Goal: Task Accomplishment & Management: Manage account settings

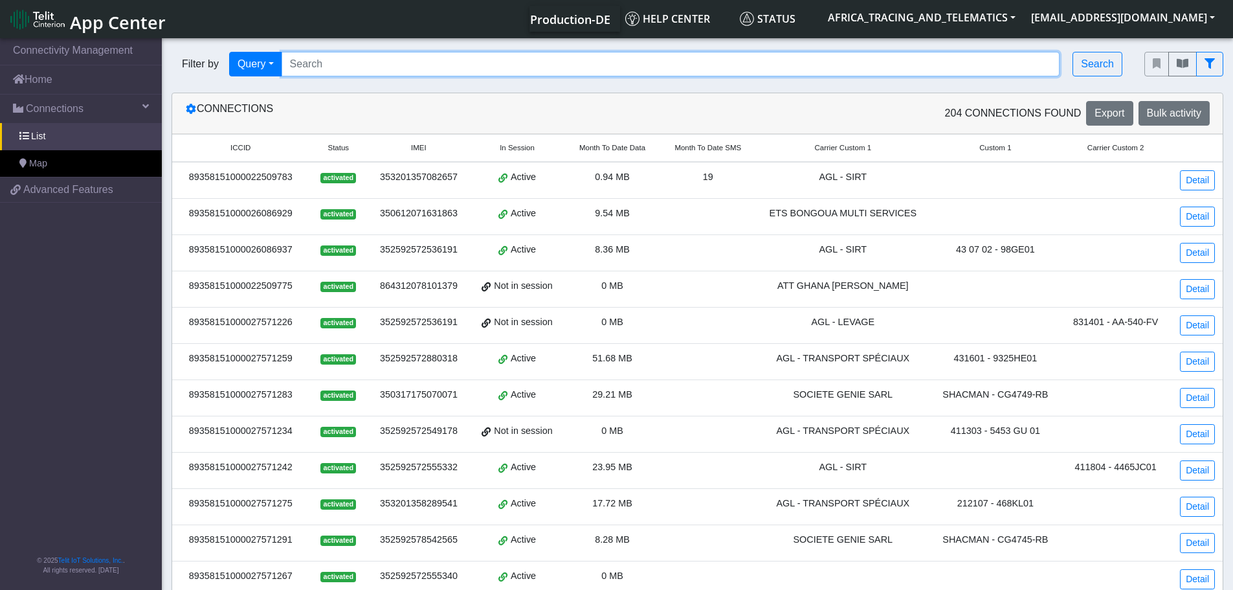
click at [366, 70] on input "Search..." at bounding box center [671, 64] width 779 height 25
type input "2"
type input "27572224"
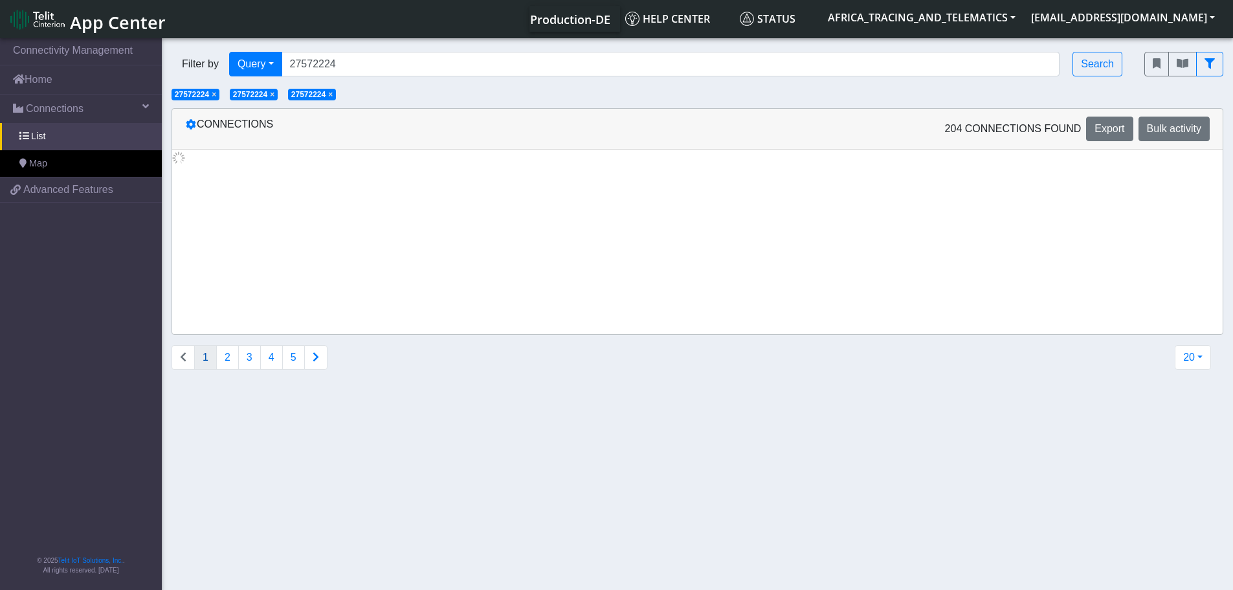
click at [333, 96] on span "×" at bounding box center [330, 94] width 5 height 9
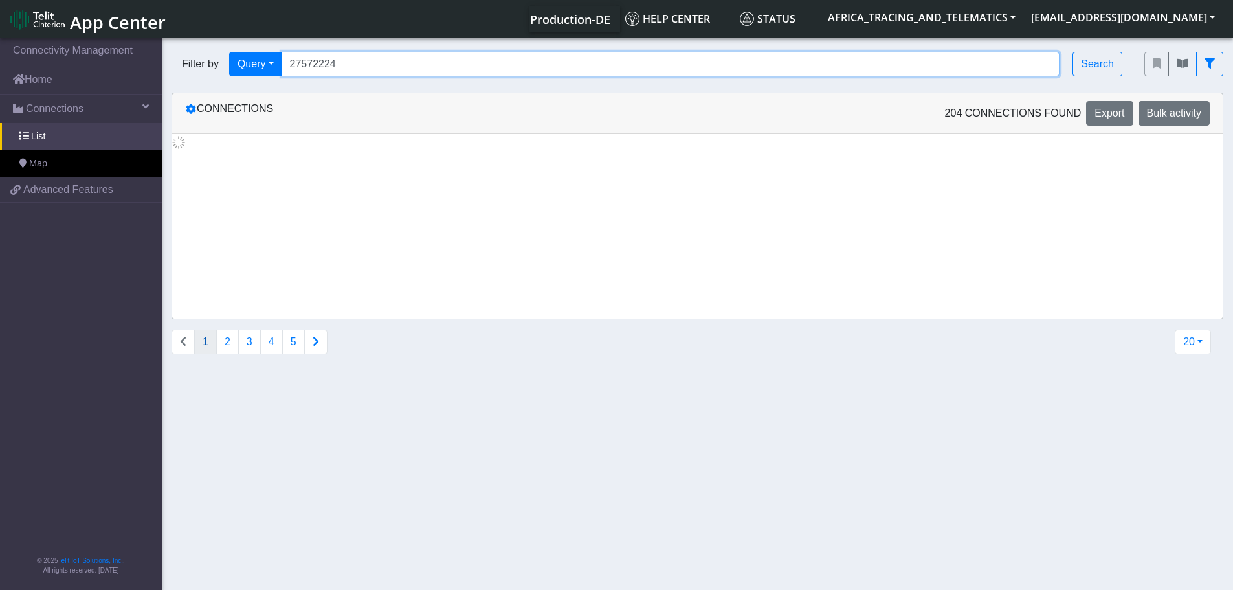
drag, startPoint x: 361, startPoint y: 59, endPoint x: 176, endPoint y: 47, distance: 185.5
click at [176, 47] on div "Filter by Query Query In Session Not connected Tags Country Operator 27572224 S…" at bounding box center [648, 64] width 973 height 44
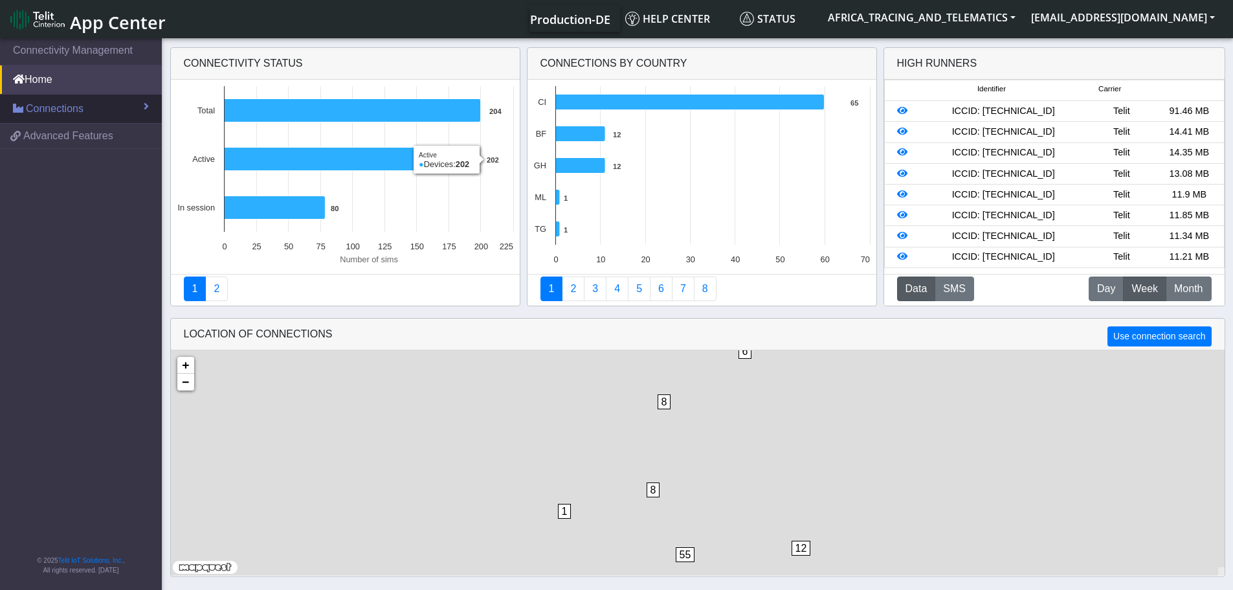
click at [101, 97] on link "Connections" at bounding box center [81, 109] width 162 height 28
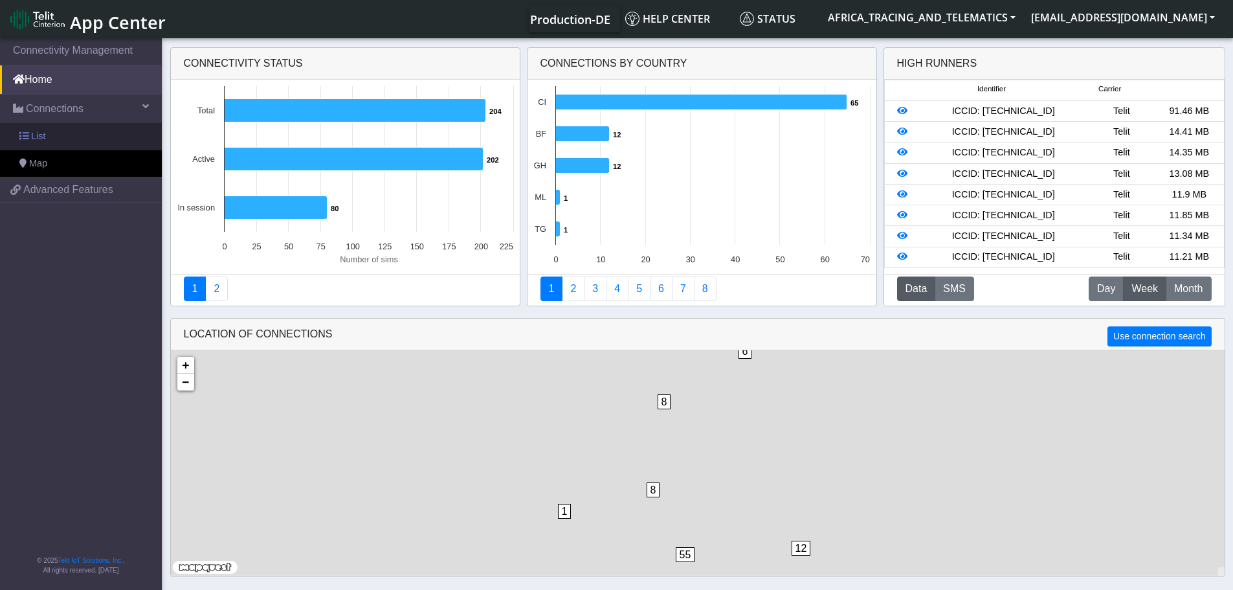
click at [56, 136] on link "List" at bounding box center [81, 136] width 162 height 27
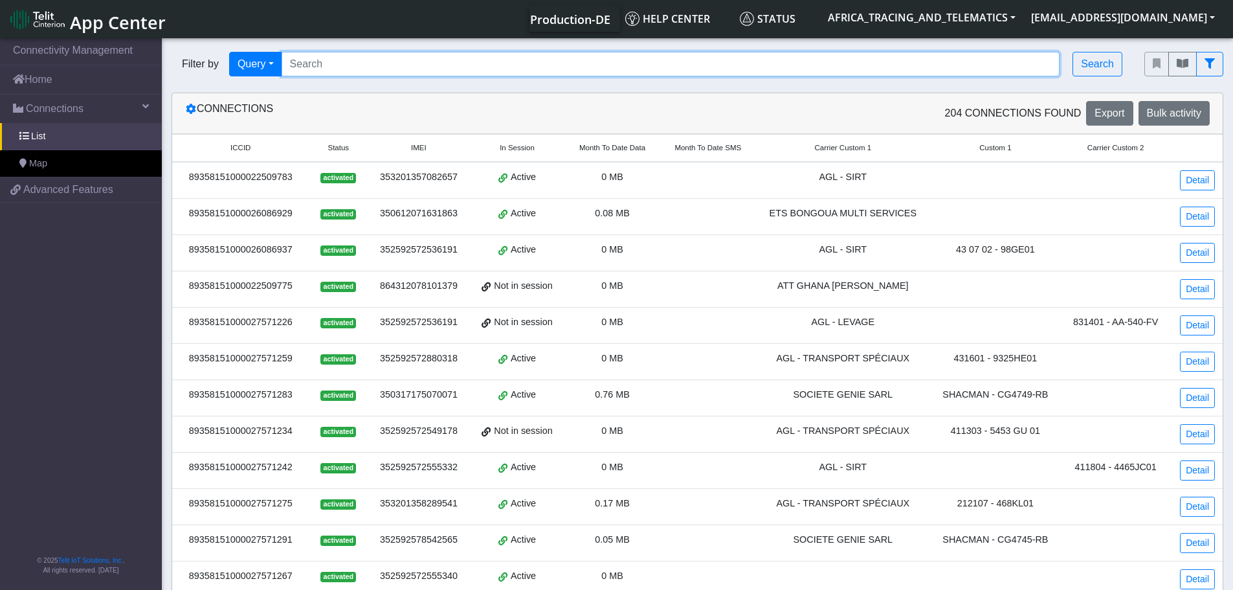
click at [365, 60] on input "Search..." at bounding box center [671, 64] width 779 height 25
paste input "89358151000027572224"
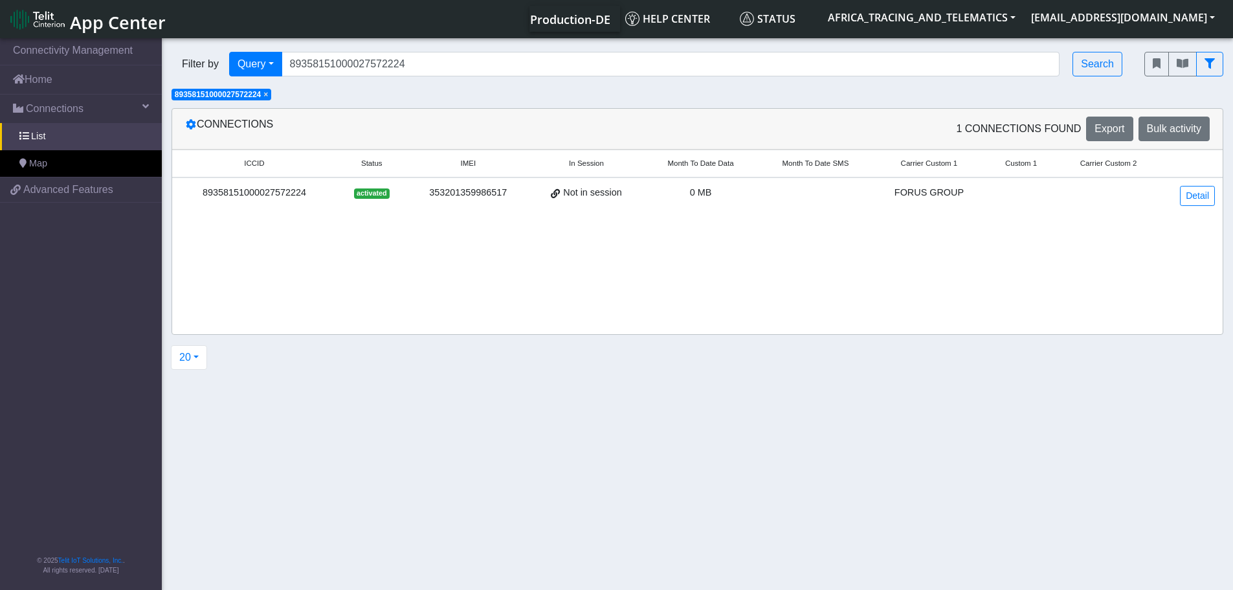
click at [253, 196] on div "89358151000027572224" at bounding box center [254, 193] width 149 height 14
copy div "89358151000027572224"
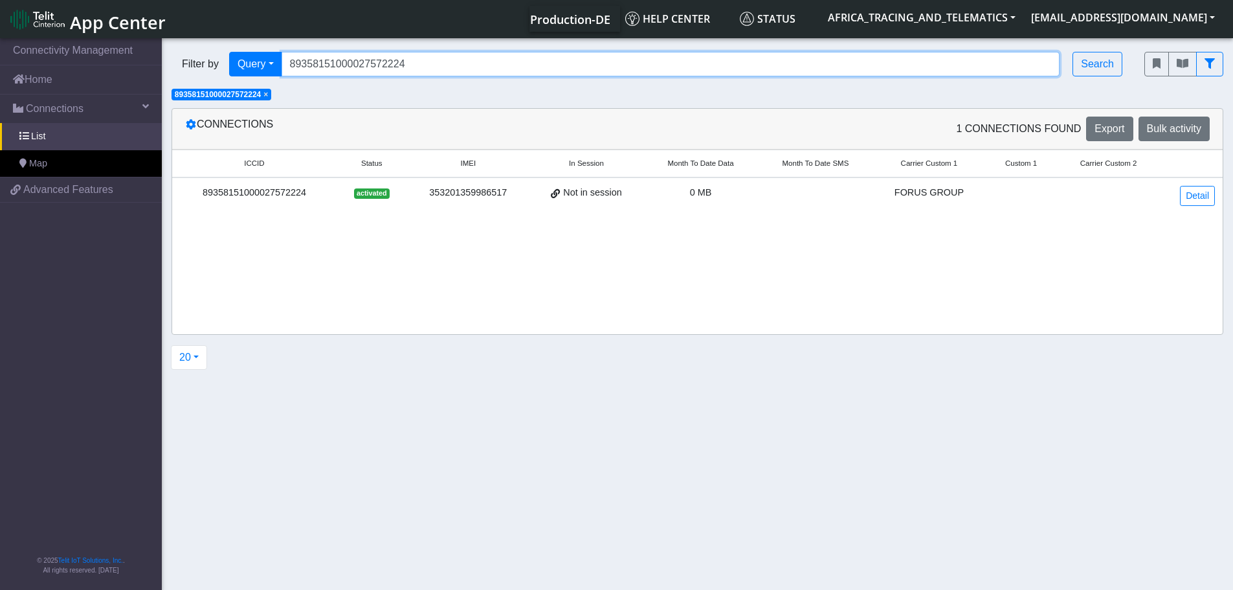
drag, startPoint x: 417, startPoint y: 60, endPoint x: 200, endPoint y: 50, distance: 217.1
click at [200, 50] on div "Filter by Query Query In Session Not connected Tags Country Operator 8935815100…" at bounding box center [648, 64] width 973 height 44
paste input "1523"
type input "89358151000027571523"
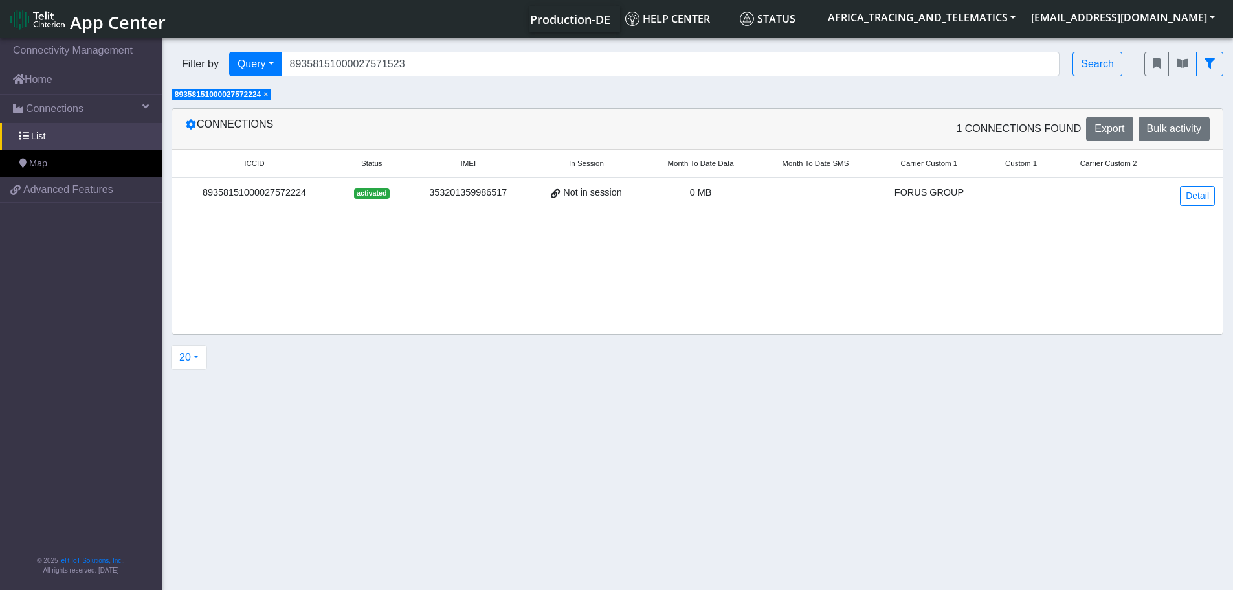
click at [268, 96] on span "×" at bounding box center [265, 94] width 5 height 9
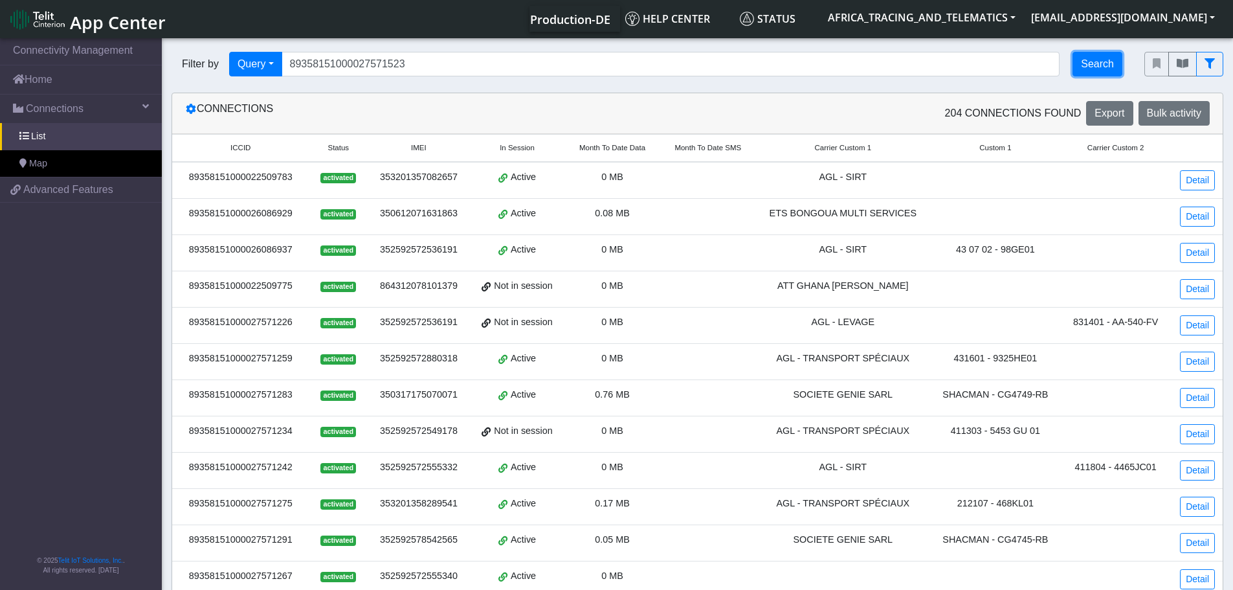
click at [1089, 66] on button "Search" at bounding box center [1098, 64] width 50 height 25
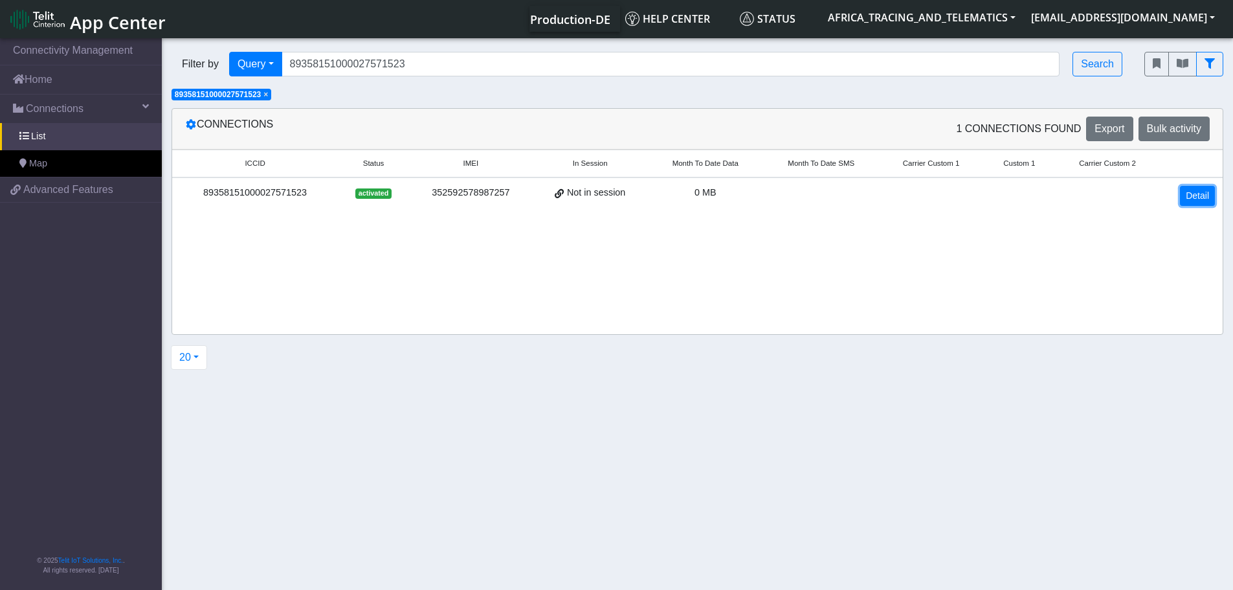
click at [1198, 194] on link "Detail" at bounding box center [1197, 196] width 35 height 20
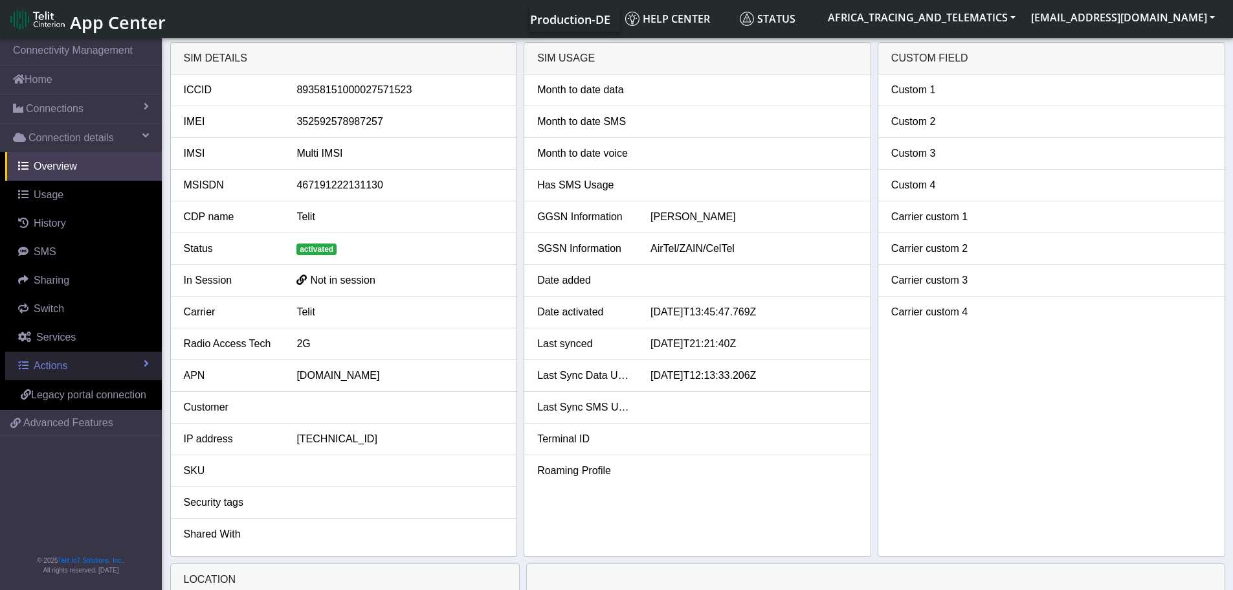
click at [47, 370] on span "Actions" at bounding box center [51, 365] width 34 height 11
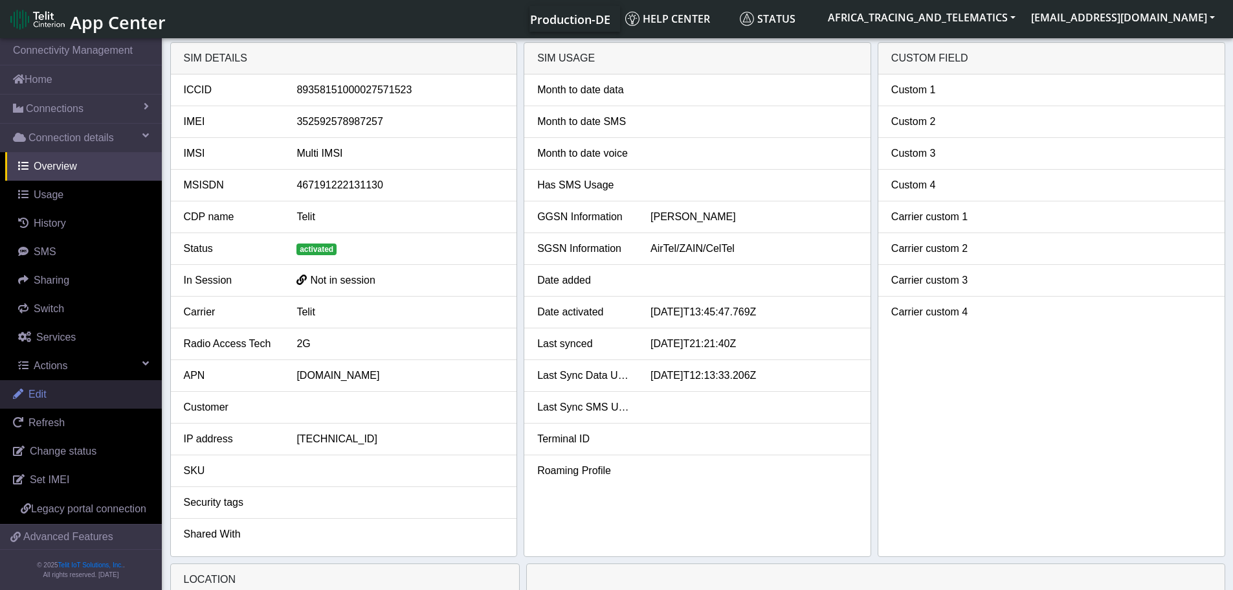
click at [52, 395] on link "Edit" at bounding box center [81, 394] width 162 height 28
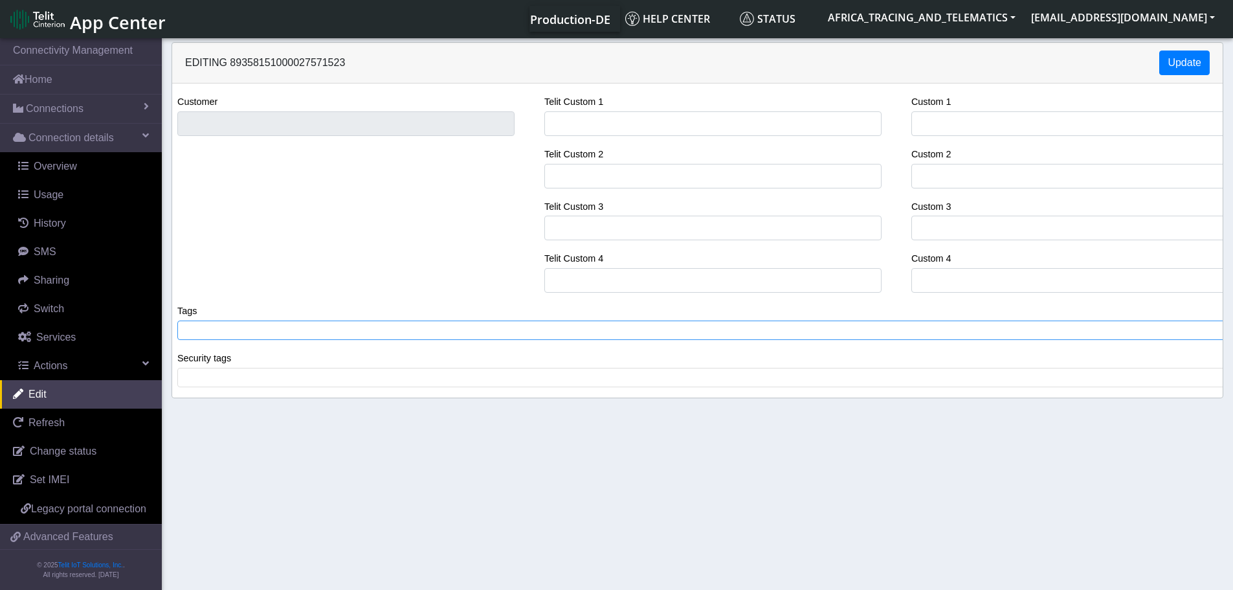
click at [310, 331] on span at bounding box center [702, 330] width 1043 height 12
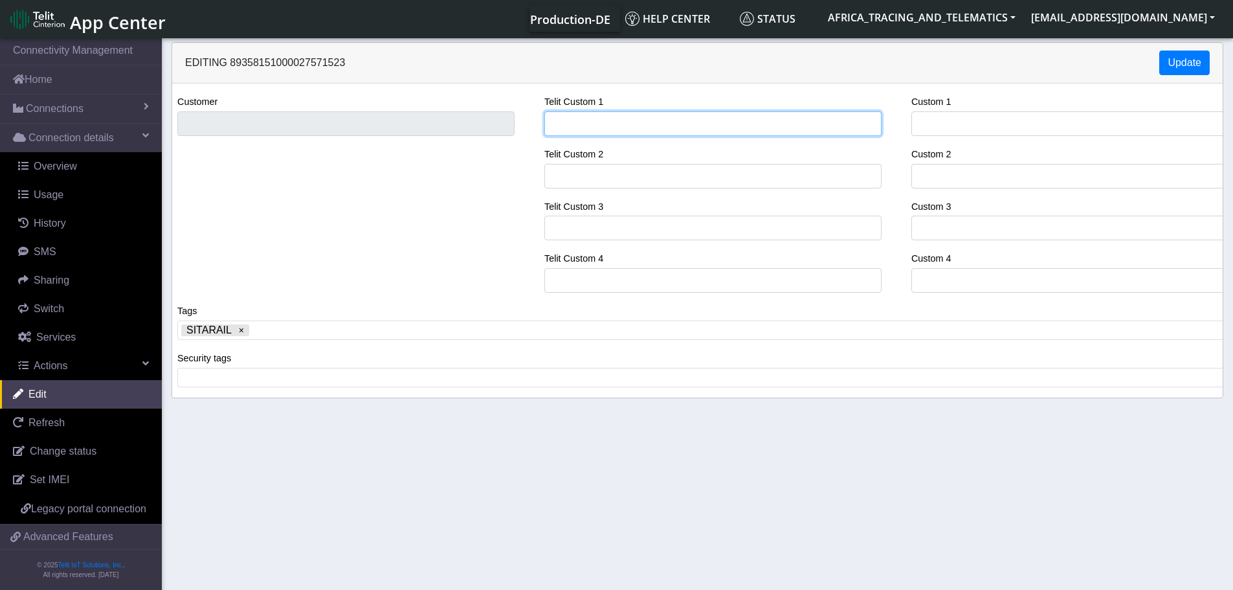
click at [612, 127] on input "Telit Custom 1" at bounding box center [712, 123] width 337 height 25
type input "SITARAIL"
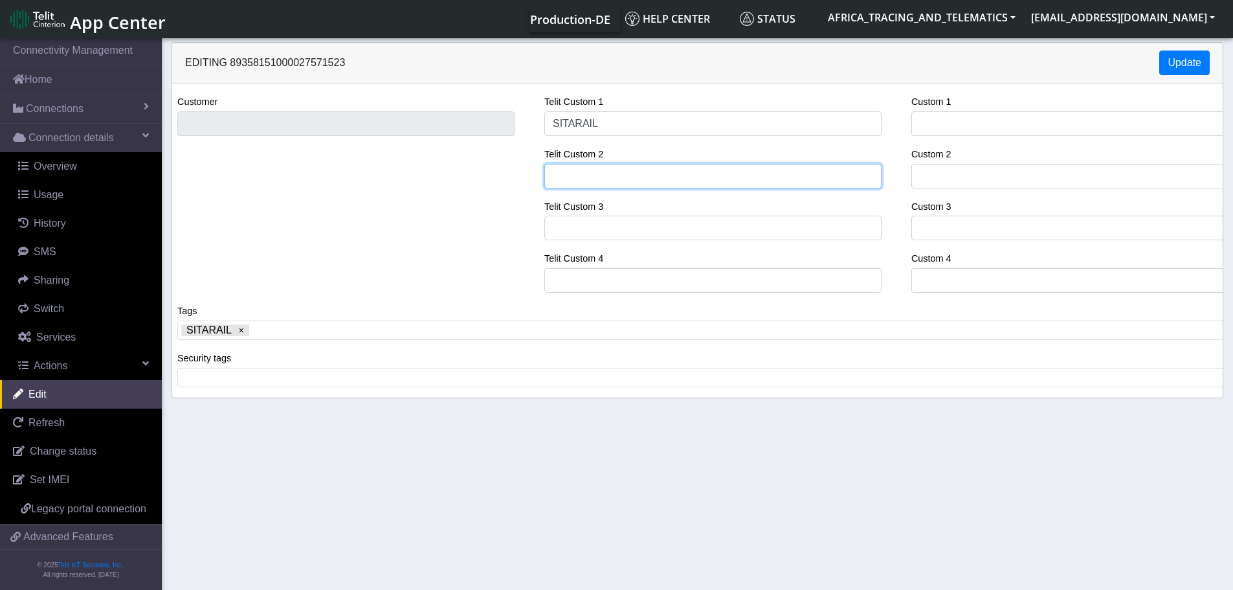
drag, startPoint x: 627, startPoint y: 179, endPoint x: 592, endPoint y: 158, distance: 40.6
click at [627, 179] on input "Telit Custom 2" at bounding box center [712, 176] width 337 height 25
paste input "LOCOMOTIVE / CC33204 (CC3204)"
type input "LOCOMOTIVE / CC33204 (CC3204)"
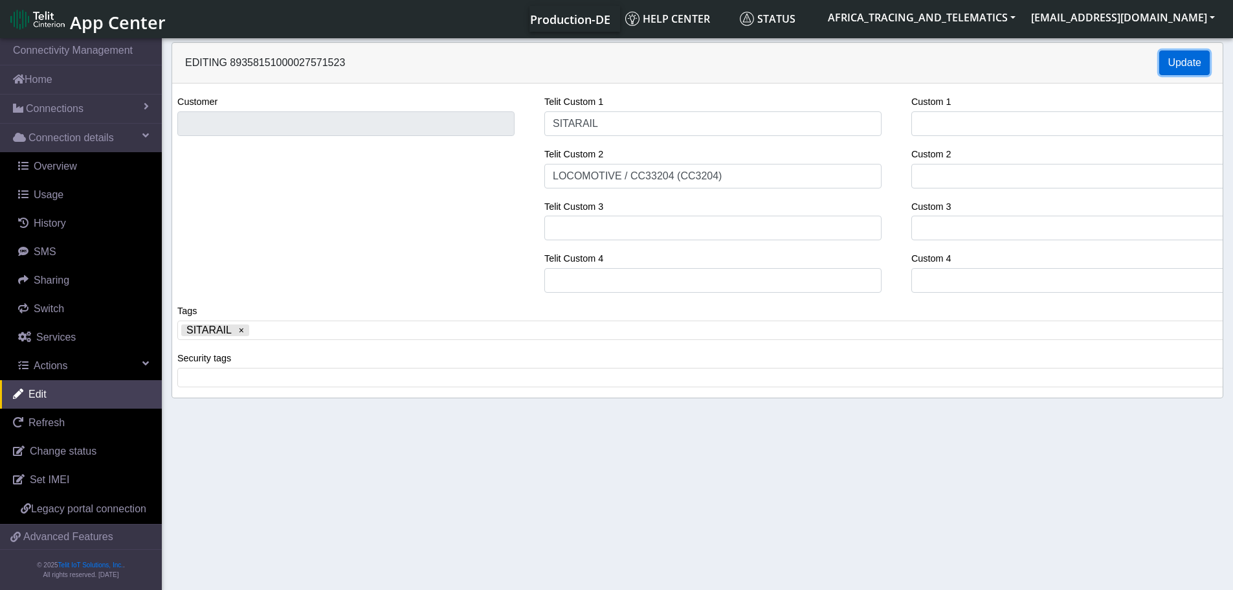
click at [1191, 61] on button "Update" at bounding box center [1184, 62] width 50 height 25
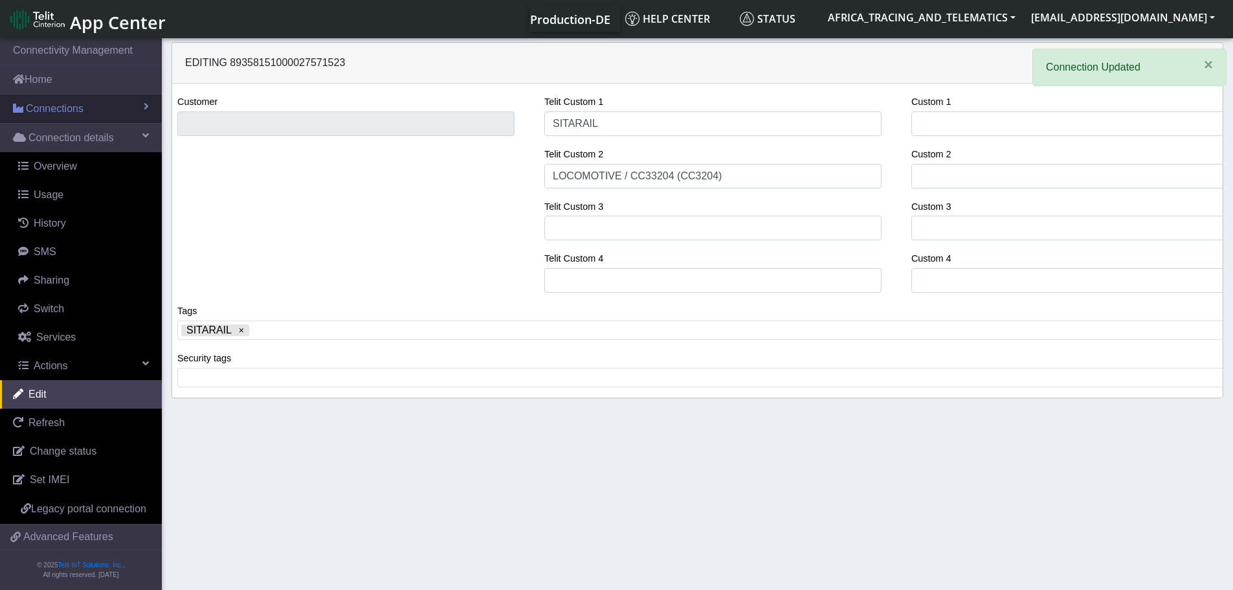
click at [82, 115] on span "Connections" at bounding box center [55, 109] width 58 height 16
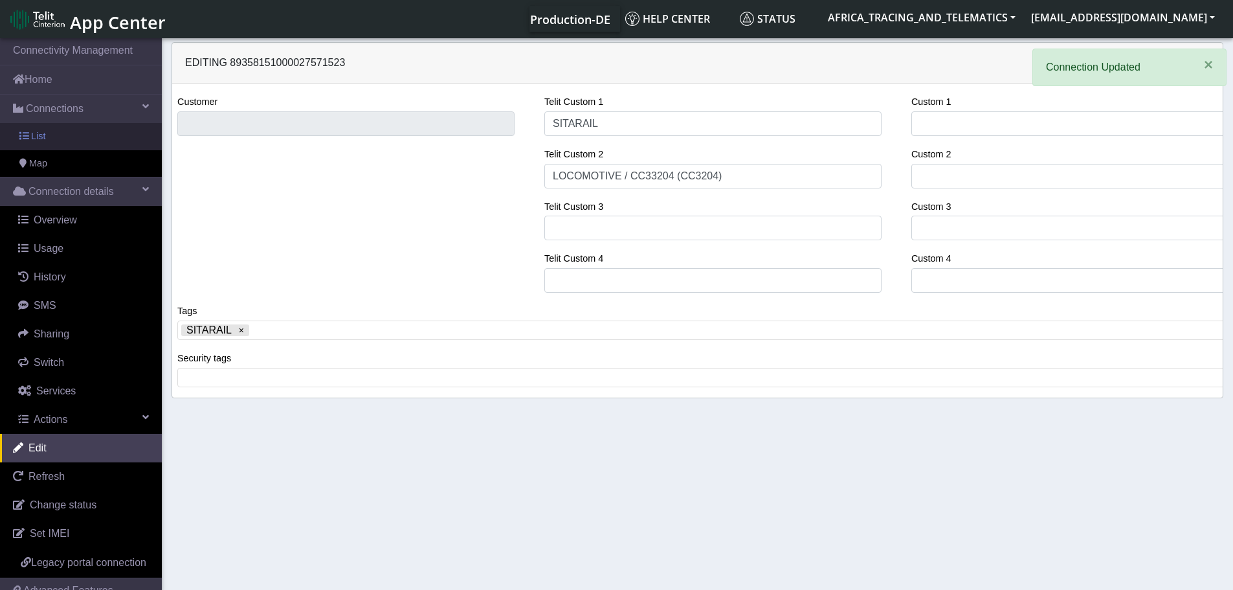
click at [58, 142] on link "List" at bounding box center [81, 136] width 162 height 27
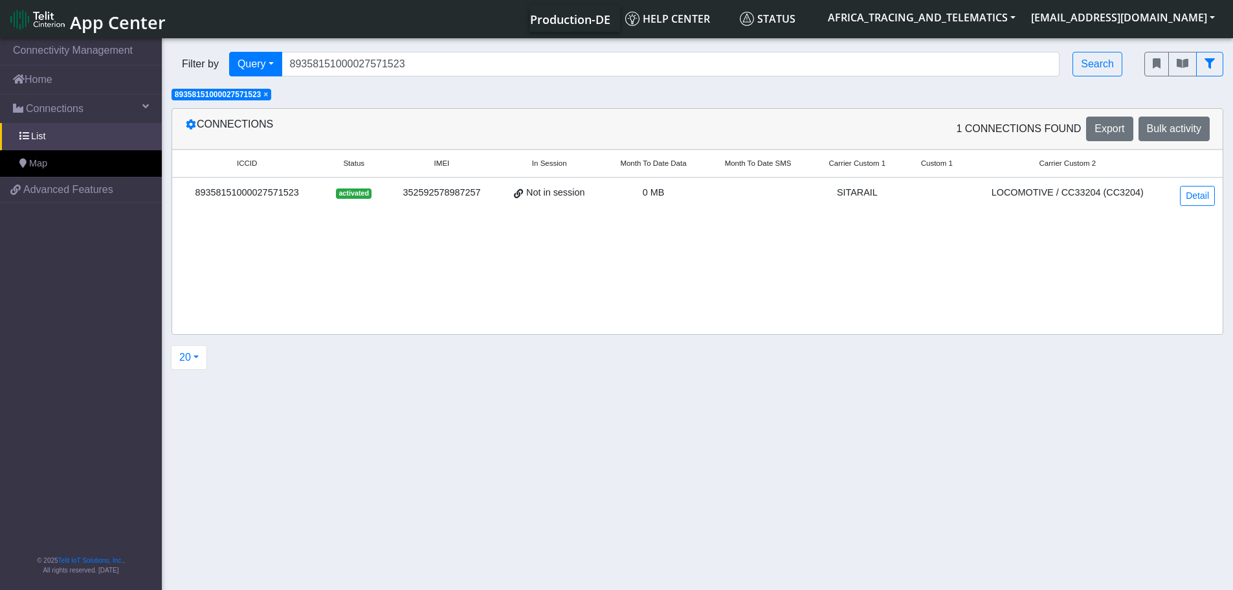
click at [268, 95] on span "×" at bounding box center [265, 94] width 5 height 9
